Goal: Transaction & Acquisition: Purchase product/service

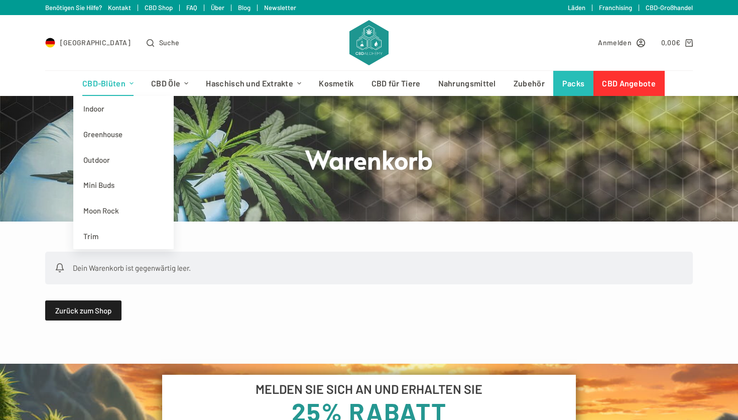
click at [112, 88] on link "CBD-Blüten" at bounding box center [107, 83] width 69 height 25
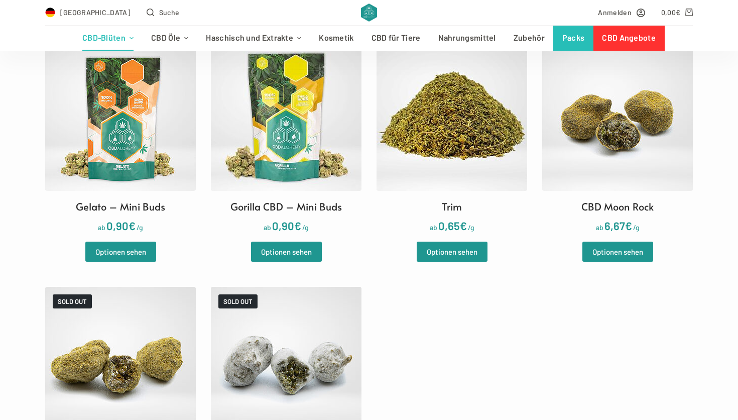
scroll to position [1460, 0]
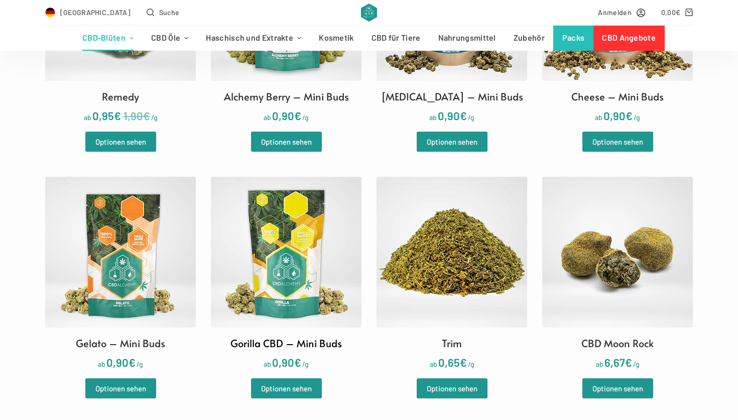
click at [306, 253] on img at bounding box center [286, 252] width 151 height 151
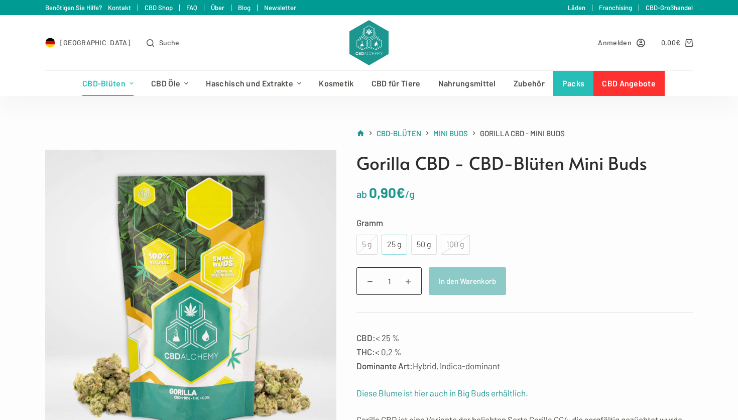
click at [396, 241] on div "25 g" at bounding box center [395, 244] width 14 height 13
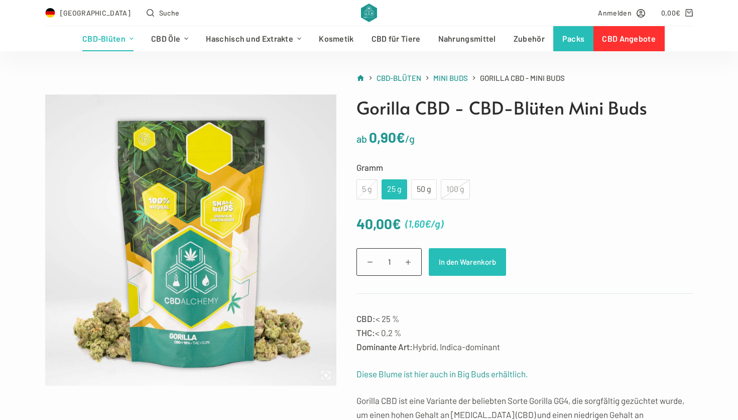
scroll to position [62, 0]
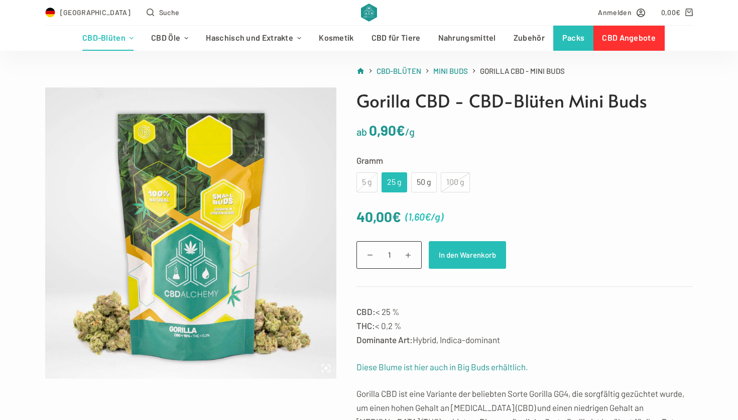
click at [462, 255] on button "In den Warenkorb" at bounding box center [467, 255] width 77 height 28
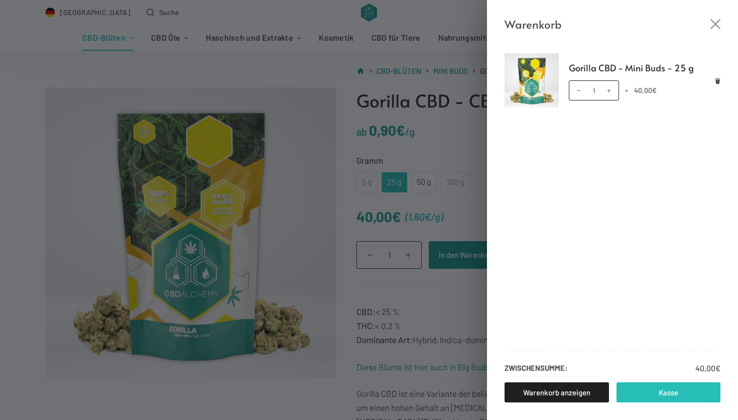
click at [639, 390] on link "Kasse" at bounding box center [669, 392] width 104 height 20
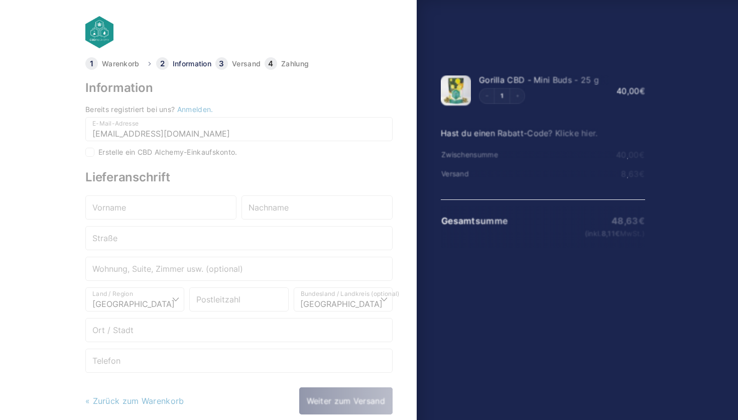
select select "DE-BE"
checkbox input "true"
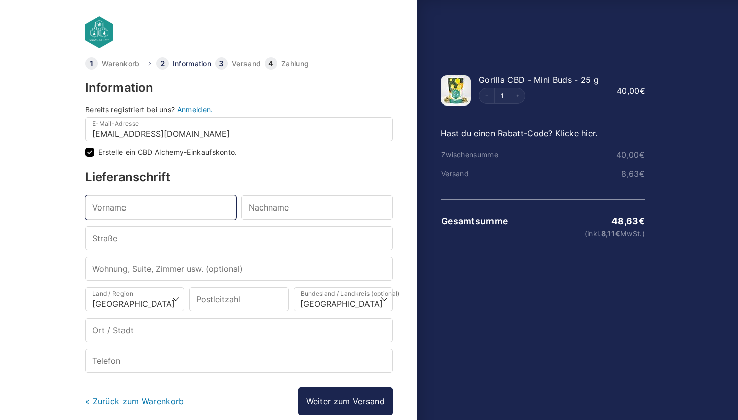
click at [123, 210] on input "Vorname *" at bounding box center [160, 207] width 151 height 24
type input "Marouane"
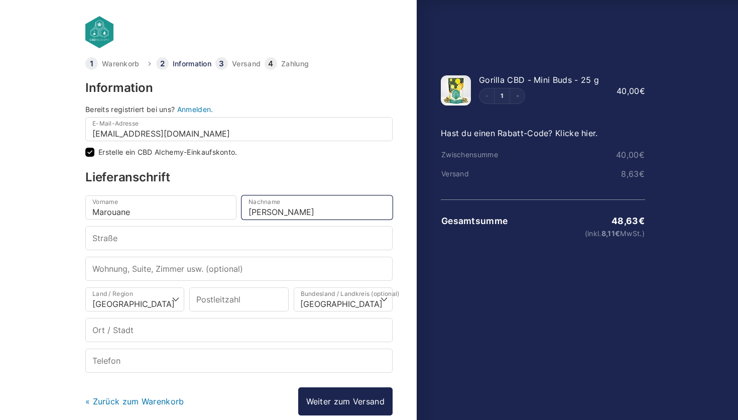
type input "Mahmoudi"
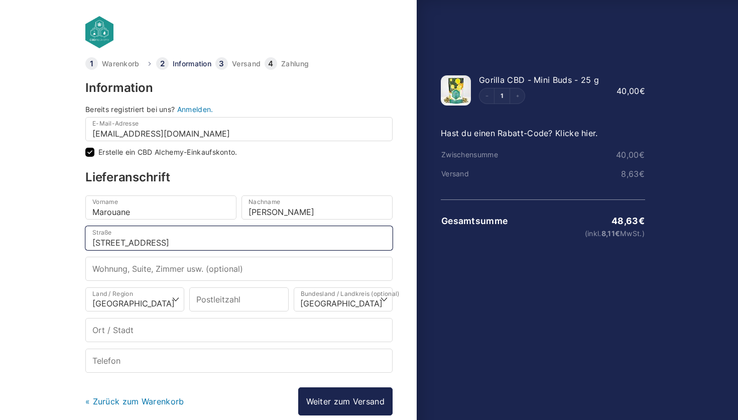
type input "Tulbeckstr.3"
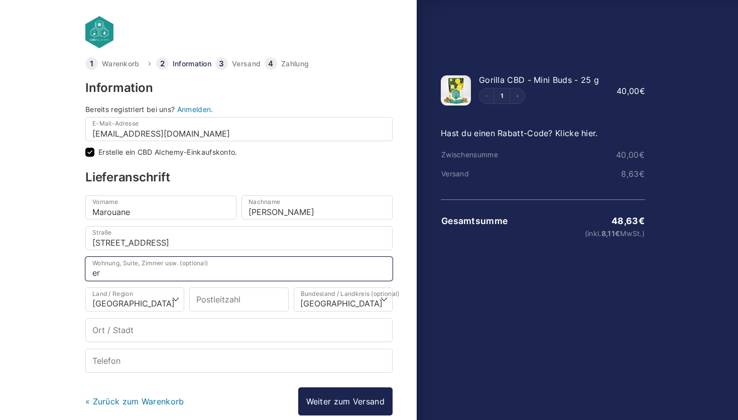
type input "e"
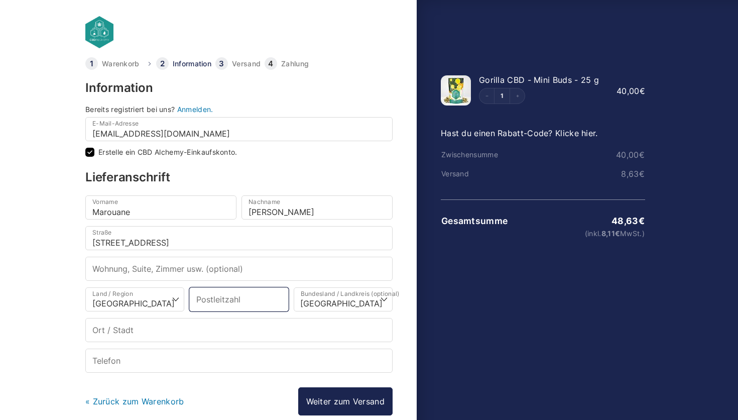
click at [206, 299] on input "Postleitzahl *" at bounding box center [238, 299] width 99 height 24
type input "80339"
select select
type input "München"
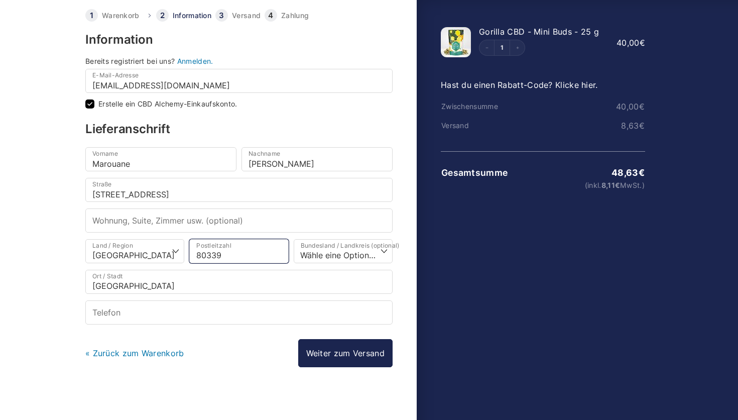
type input "80339"
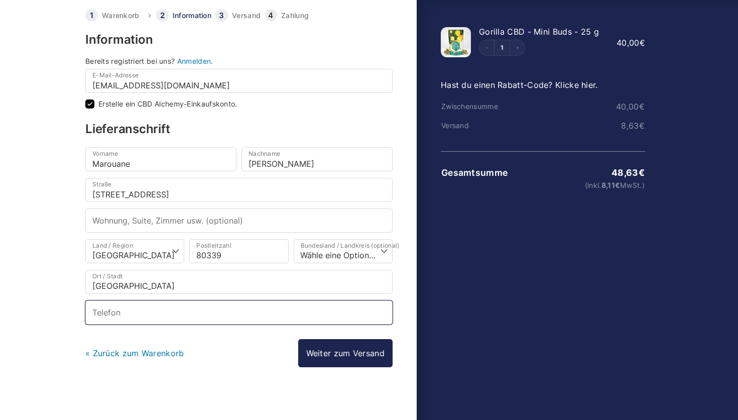
select select
click at [182, 314] on input "Telefon *" at bounding box center [238, 312] width 307 height 24
type input "+49 15776087715"
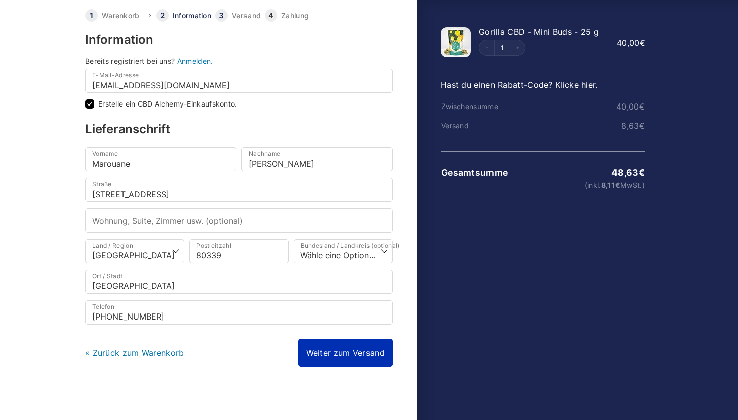
click at [348, 356] on link "Weiter zum Versand" at bounding box center [345, 353] width 94 height 28
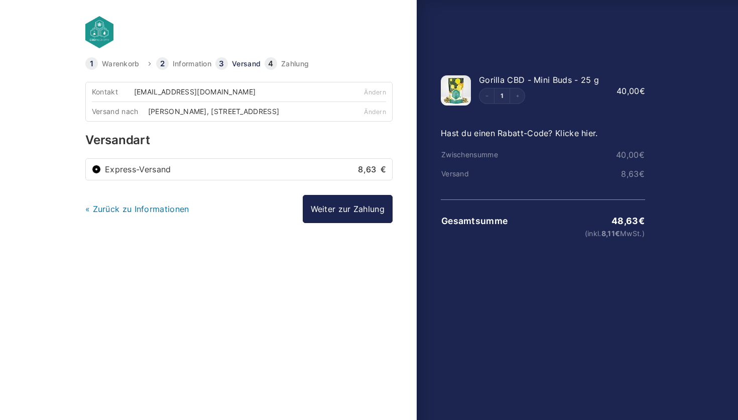
click at [139, 176] on li "Express-Versand 8,63 €" at bounding box center [239, 169] width 306 height 21
click at [140, 172] on label "Express-Versand 8,63 €" at bounding box center [245, 169] width 281 height 8
click at [101, 172] on input "Express-Versand 8,63 €" at bounding box center [96, 169] width 9 height 9
click at [354, 211] on link "Weiter zur Zahlung" at bounding box center [348, 209] width 90 height 28
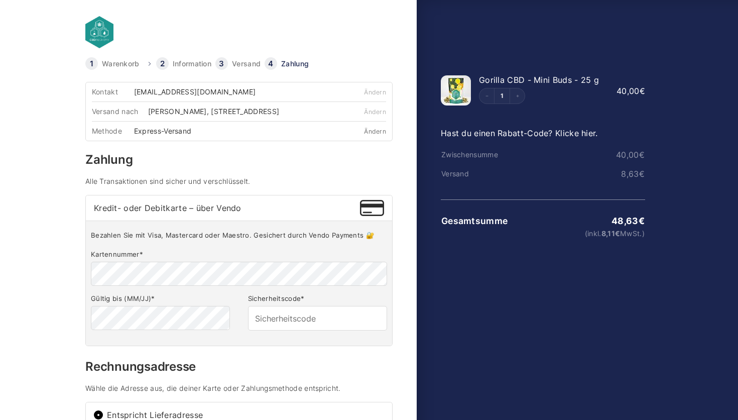
click at [374, 131] on link "Ändern" at bounding box center [375, 132] width 22 height 8
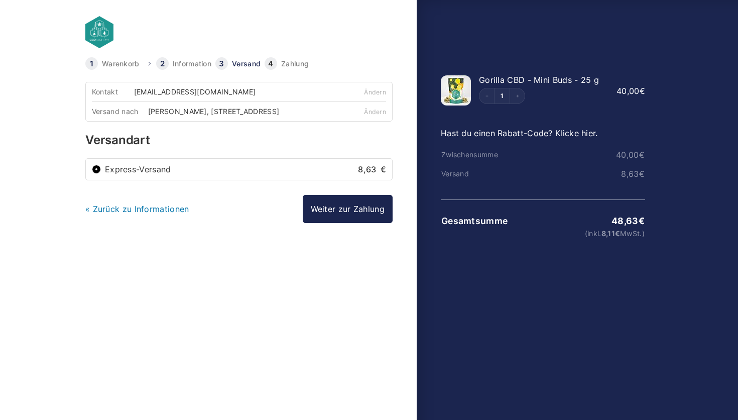
click at [212, 173] on label "Express-Versand 8,63 €" at bounding box center [245, 169] width 281 height 8
click at [101, 173] on input "Express-Versand 8,63 €" at bounding box center [96, 169] width 9 height 9
click at [317, 217] on link "Weiter zur Zahlung" at bounding box center [348, 209] width 90 height 28
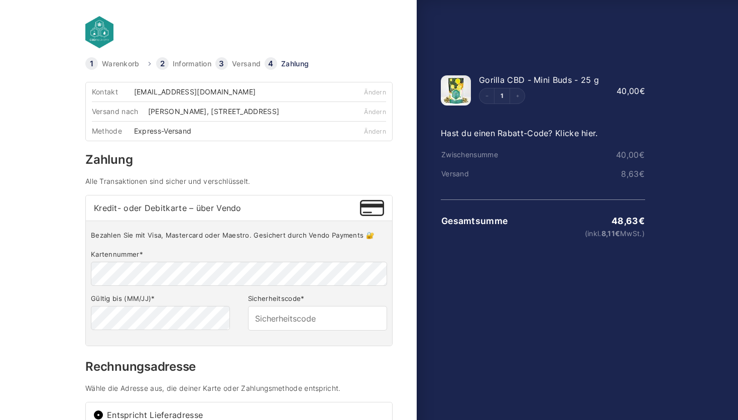
click at [115, 64] on link "Warenkorb" at bounding box center [121, 63] width 38 height 7
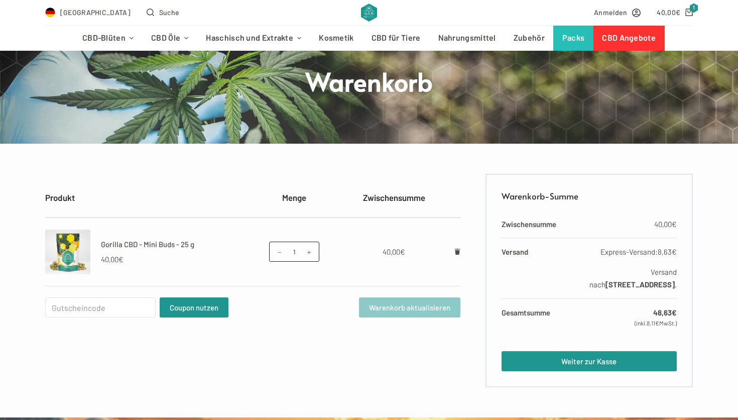
scroll to position [94, 0]
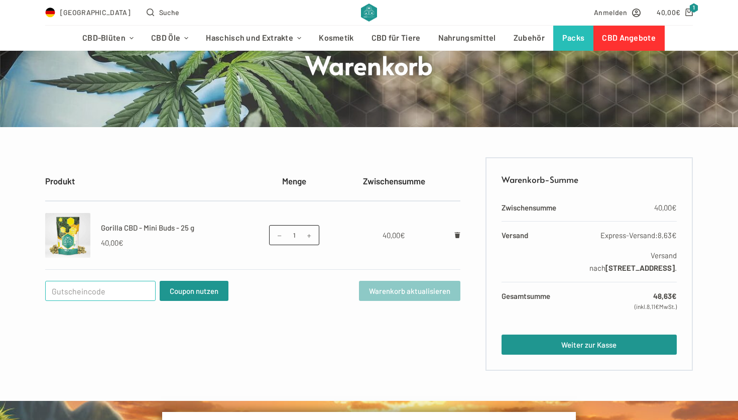
click at [77, 287] on input "Gutschein:" at bounding box center [100, 291] width 111 height 20
paste input "WELCOME25"
type input "WELCOME25"
click at [189, 294] on button "Coupon nutzen" at bounding box center [194, 291] width 69 height 20
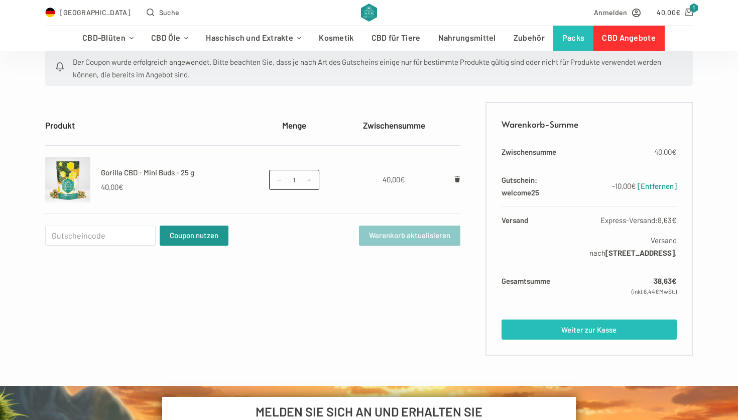
scroll to position [201, 0]
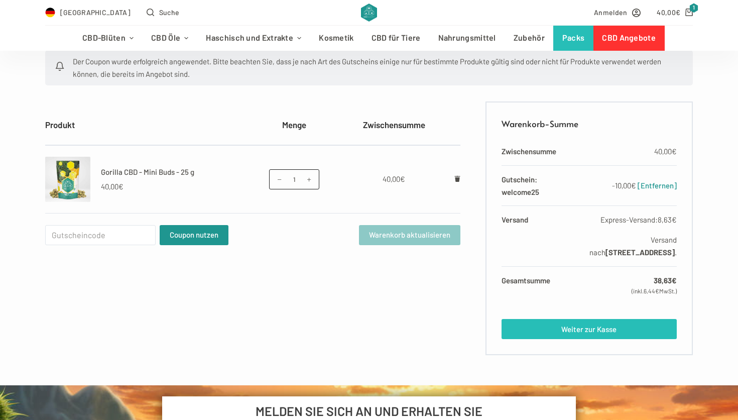
click at [578, 330] on link "Weiter zur Kasse" at bounding box center [589, 329] width 175 height 20
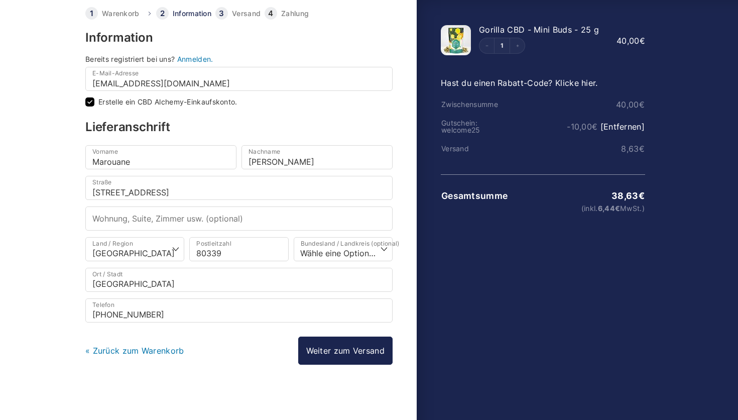
scroll to position [52, 0]
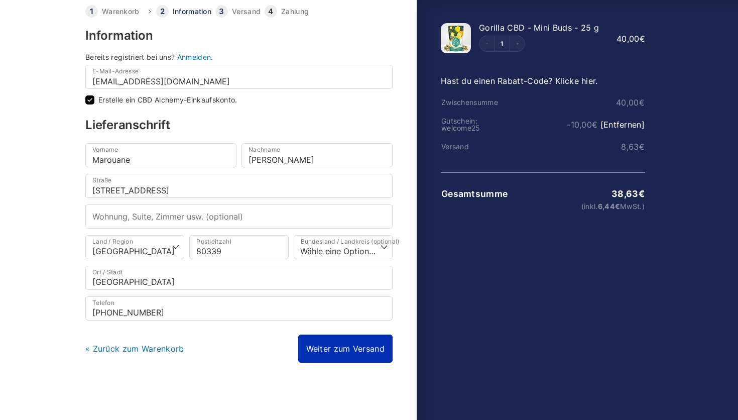
click at [318, 351] on link "Weiter zum Versand" at bounding box center [345, 349] width 94 height 28
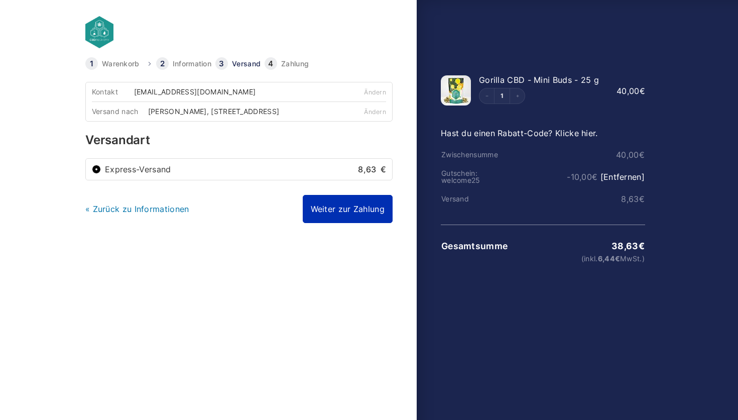
click at [337, 208] on link "Weiter zur Zahlung" at bounding box center [348, 209] width 90 height 28
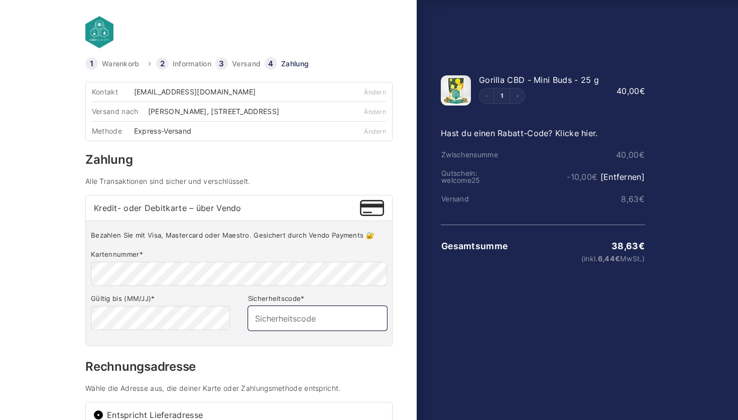
click at [310, 326] on input "Sicherheitscode *" at bounding box center [317, 318] width 139 height 24
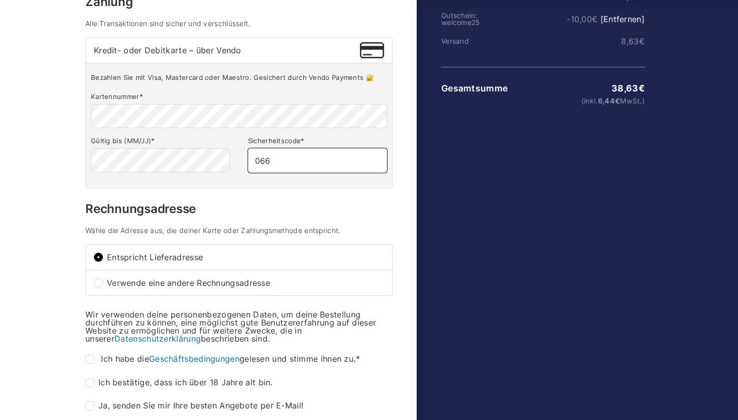
scroll to position [252, 0]
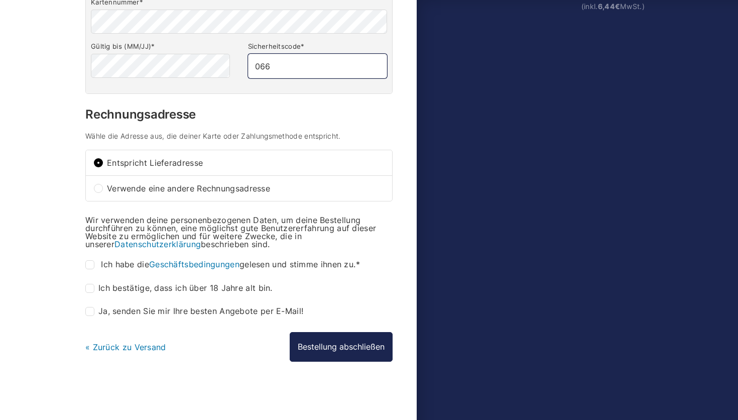
type input "066"
click at [89, 269] on p "Ich habe die Geschäftsbedingungen gelesen und stimme ihnen zu. *" at bounding box center [238, 264] width 307 height 17
click at [91, 260] on input "Ich habe die Geschäftsbedingungen gelesen und stimme ihnen zu. *" at bounding box center [89, 264] width 9 height 9
checkbox input "true"
click at [91, 287] on input "Ich bestätige, dass ich über 18 Jahre alt bin. *" at bounding box center [89, 288] width 9 height 9
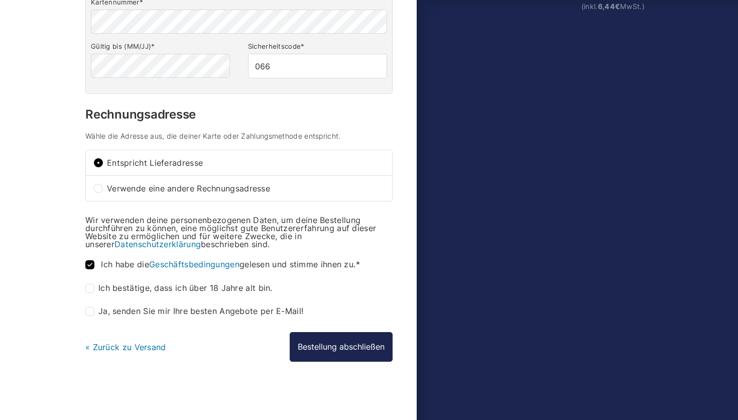
checkbox input "true"
click at [346, 356] on button "Bestellung abschließen" at bounding box center [341, 346] width 103 height 29
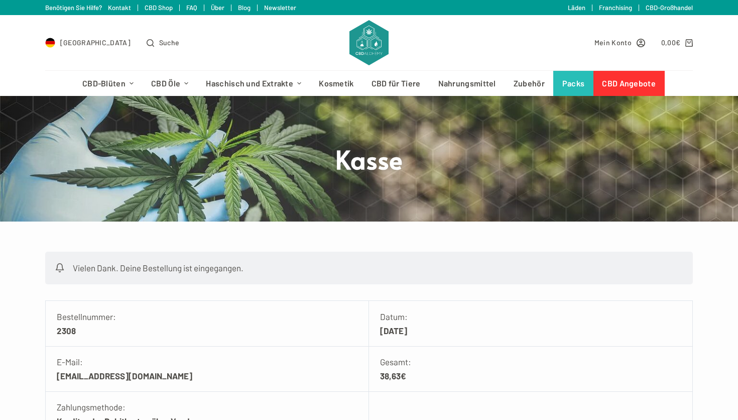
click at [188, 6] on link "FAQ" at bounding box center [191, 8] width 11 height 8
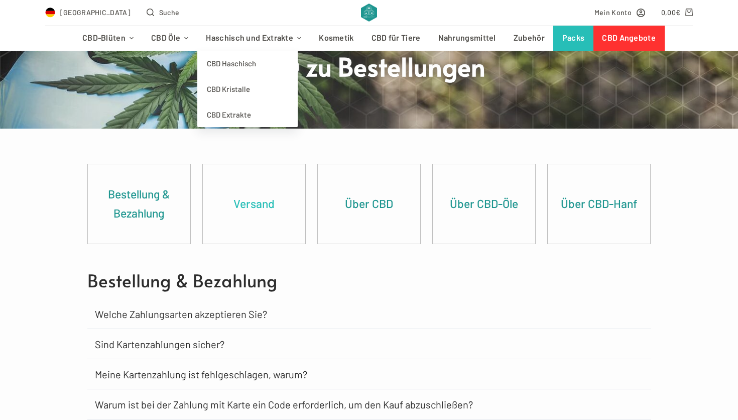
click at [254, 193] on link "Versand" at bounding box center [254, 203] width 103 height 79
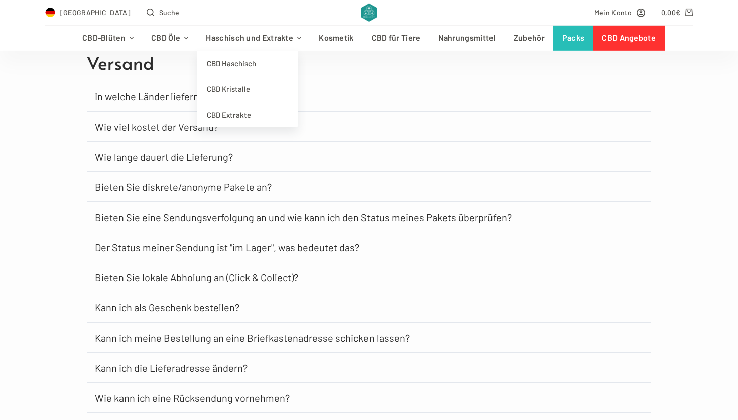
scroll to position [607, 0]
click at [6, 180] on div "Bestellung & Bezahlung Versand Über CBD Über CBD-Öle Über CBD-Hanf Bestellung &…" at bounding box center [369, 31] width 738 height 773
click at [171, 160] on link "Wie lange dauert die Lieferung?" at bounding box center [164, 156] width 138 height 10
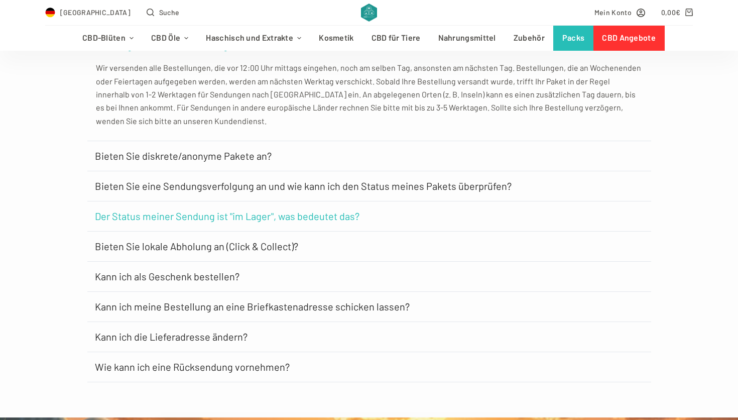
scroll to position [721, 0]
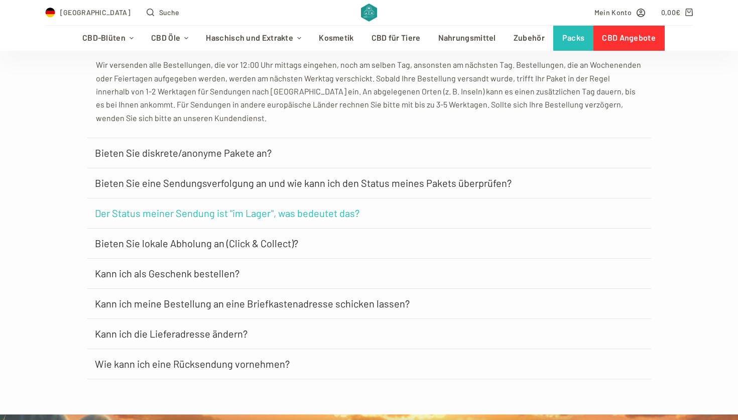
click at [200, 214] on link "Der Status meiner Sendung ist "im Lager", was bedeutet das?" at bounding box center [227, 213] width 265 height 10
